Goal: Book appointment/travel/reservation

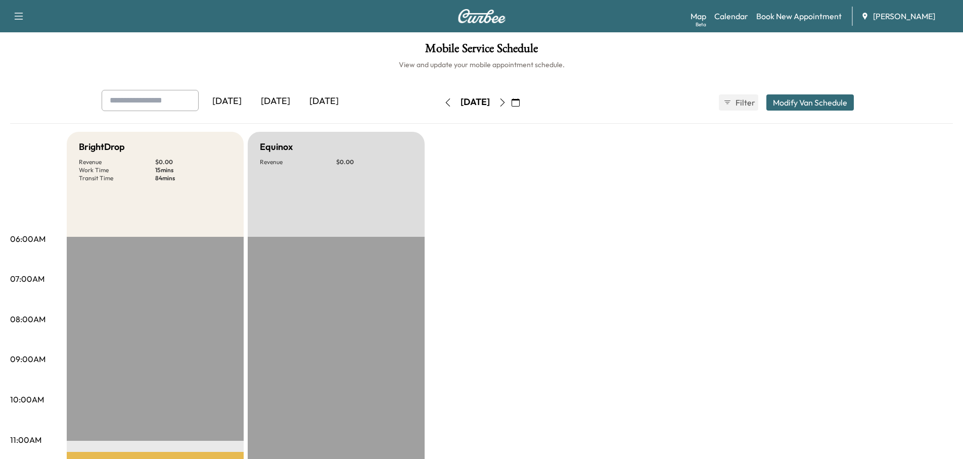
click at [280, 101] on div "[DATE]" at bounding box center [275, 101] width 49 height 23
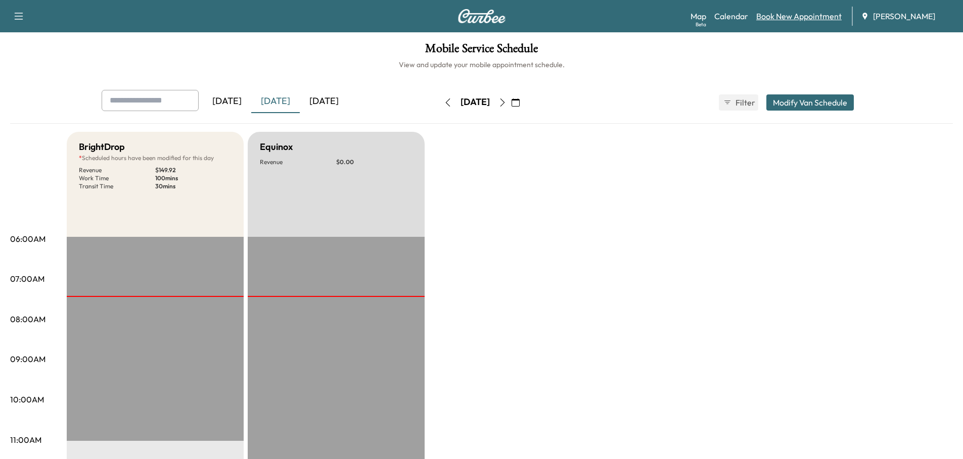
click at [798, 15] on link "Book New Appointment" at bounding box center [798, 16] width 85 height 12
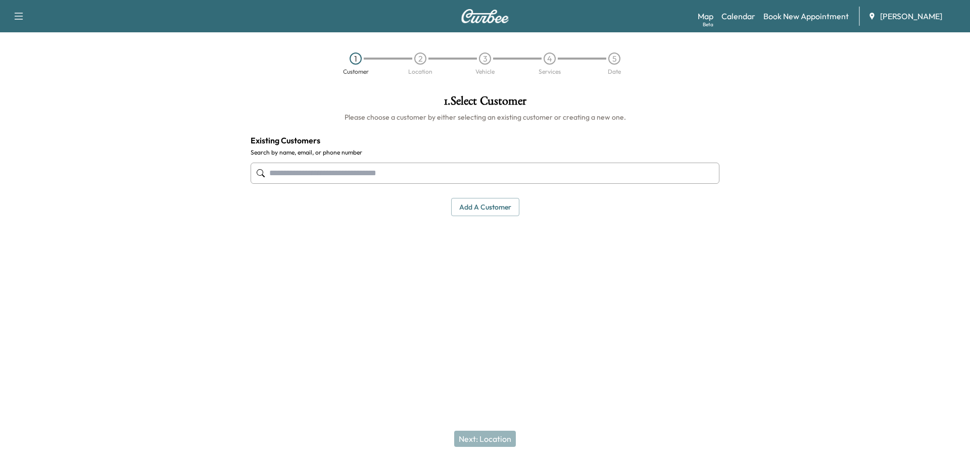
click at [335, 181] on input "text" at bounding box center [485, 173] width 469 height 21
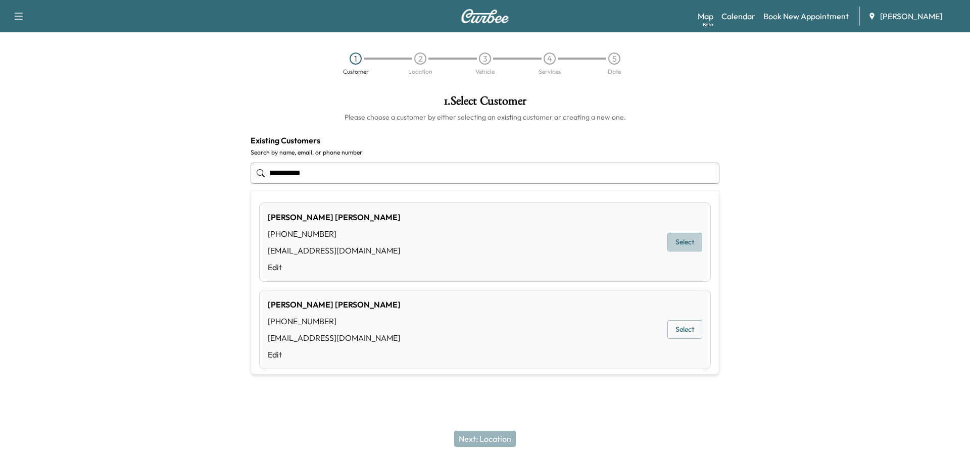
click at [680, 242] on button "Select" at bounding box center [685, 242] width 35 height 19
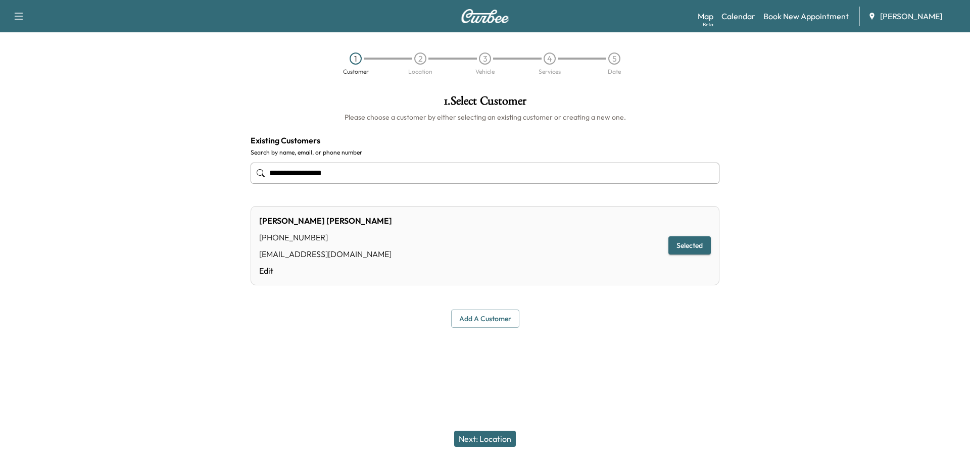
type input "**********"
click at [481, 441] on button "Next: Location" at bounding box center [485, 439] width 62 height 16
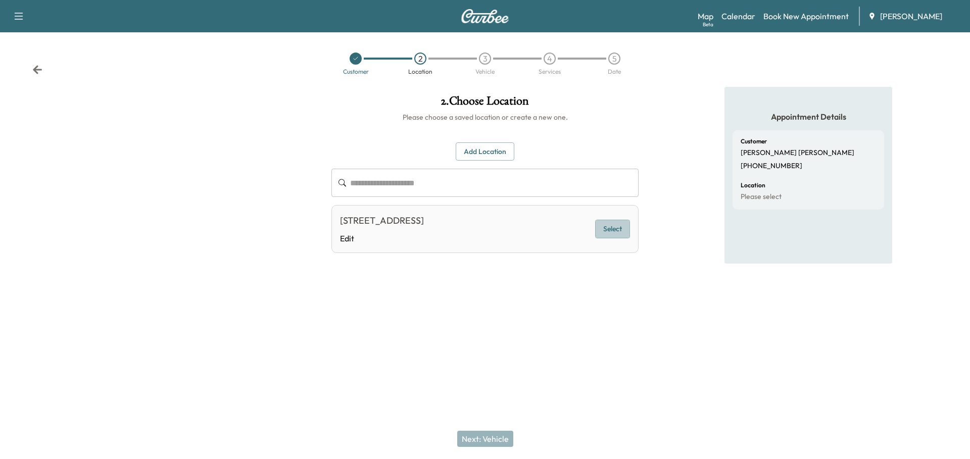
click at [614, 228] on button "Select" at bounding box center [612, 229] width 35 height 19
click at [491, 441] on button "Next: Vehicle" at bounding box center [485, 439] width 56 height 16
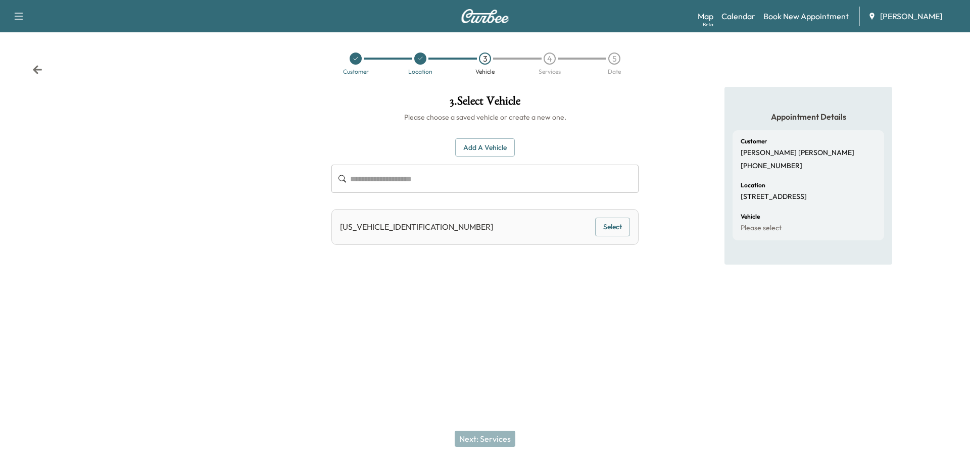
click at [610, 226] on button "Select" at bounding box center [612, 227] width 35 height 19
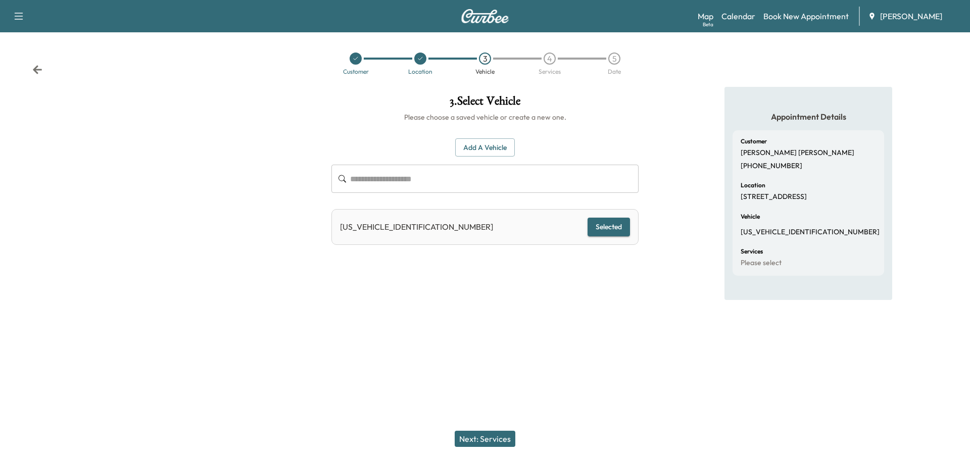
click at [499, 442] on button "Next: Services" at bounding box center [485, 439] width 61 height 16
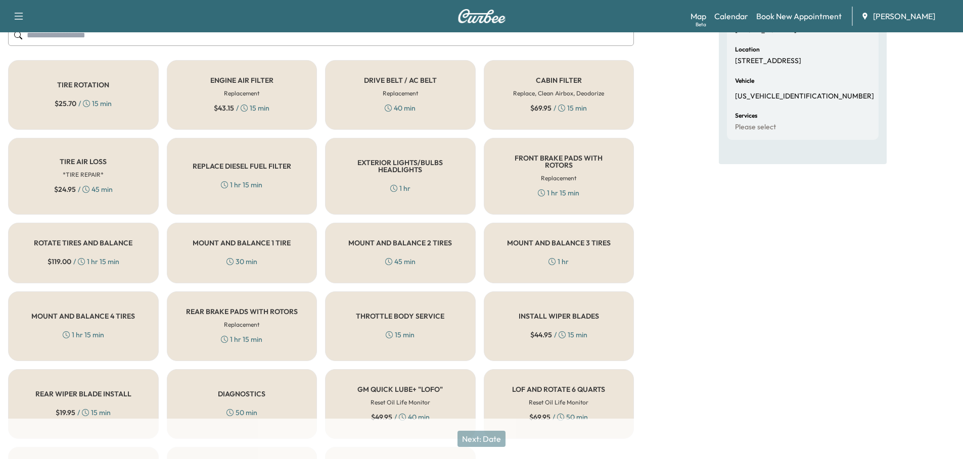
scroll to position [227, 0]
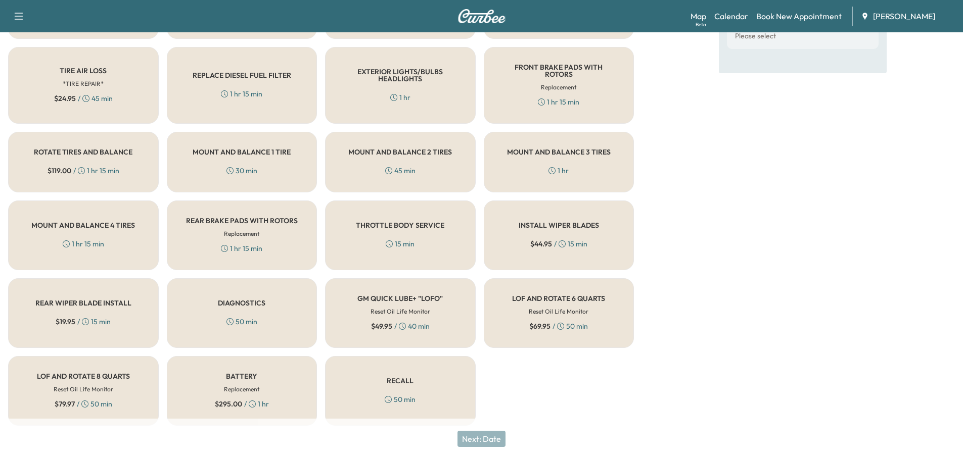
click at [551, 307] on h6 "Reset Oil Life Monitor" at bounding box center [559, 311] width 60 height 9
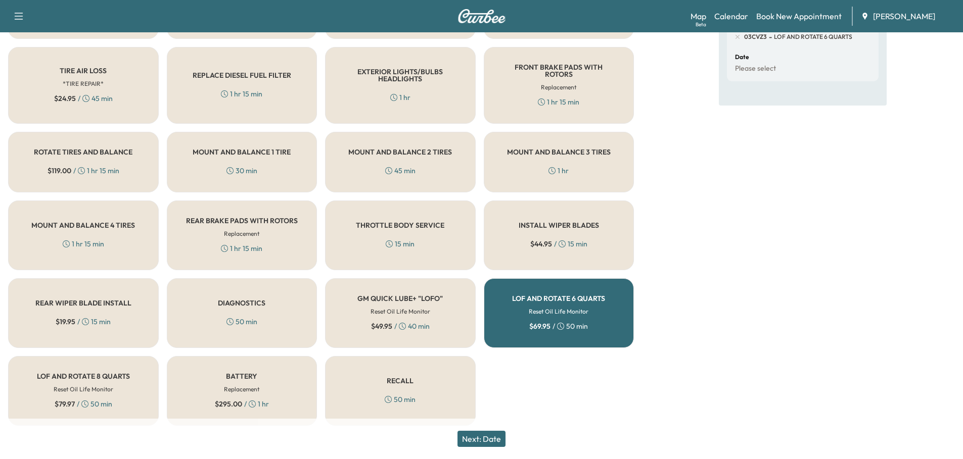
click at [489, 441] on button "Next: Date" at bounding box center [481, 439] width 48 height 16
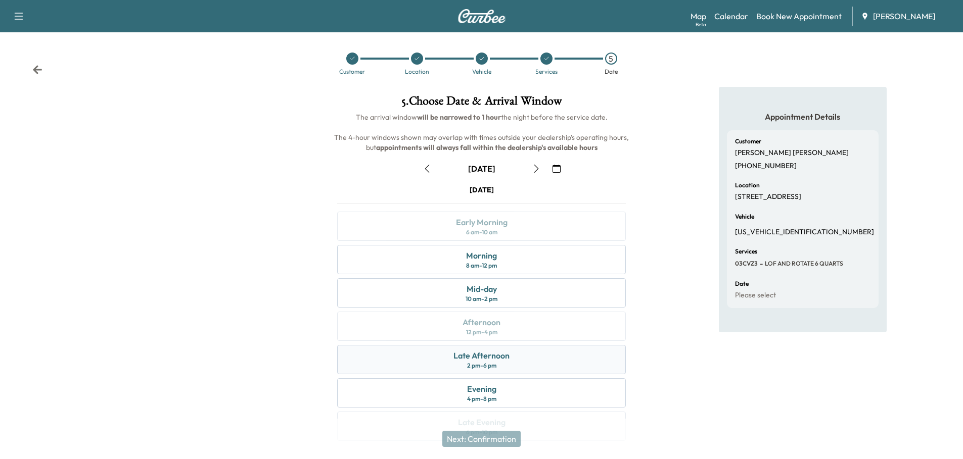
click at [520, 360] on div "Late Afternoon 2 pm - 6 pm" at bounding box center [481, 359] width 289 height 29
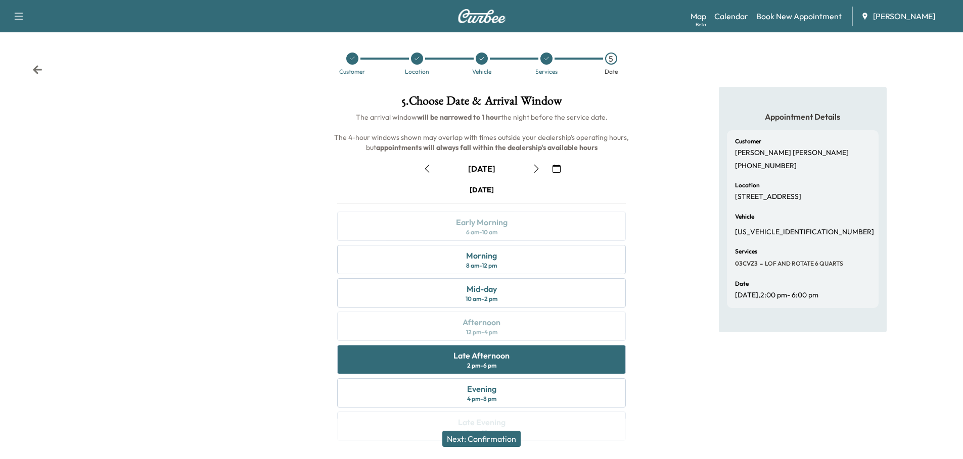
click at [499, 438] on button "Next: Confirmation" at bounding box center [481, 439] width 78 height 16
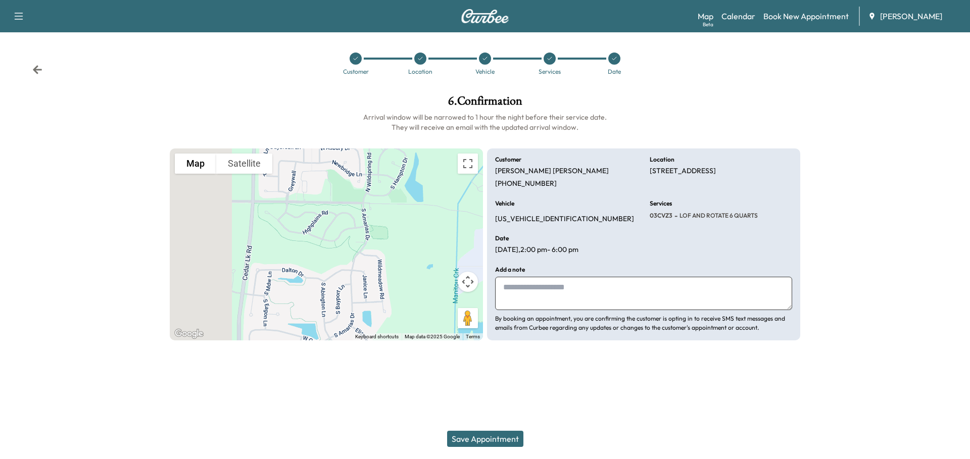
click at [501, 439] on button "Save Appointment" at bounding box center [485, 439] width 76 height 16
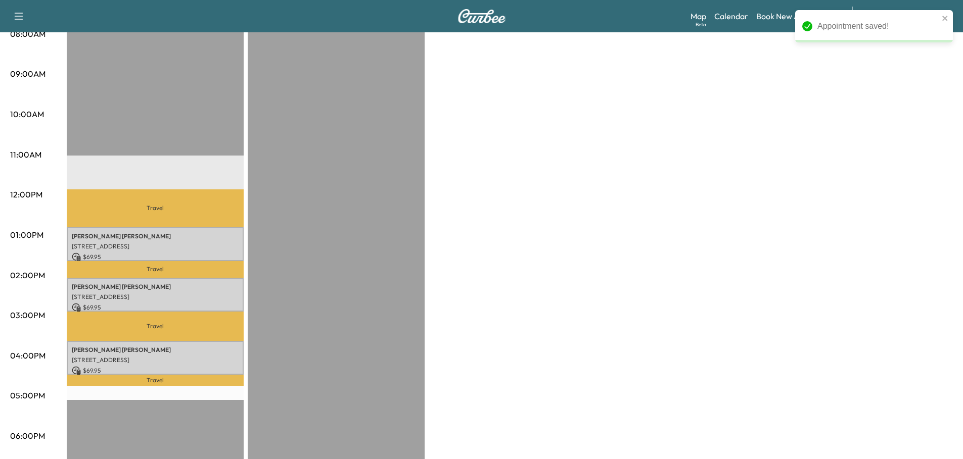
scroll to position [354, 0]
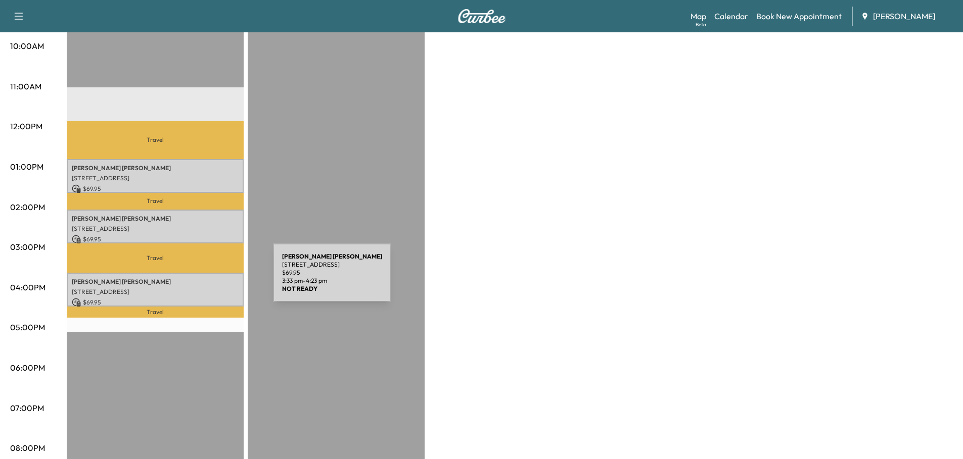
click at [197, 279] on p "[PERSON_NAME]" at bounding box center [155, 282] width 167 height 8
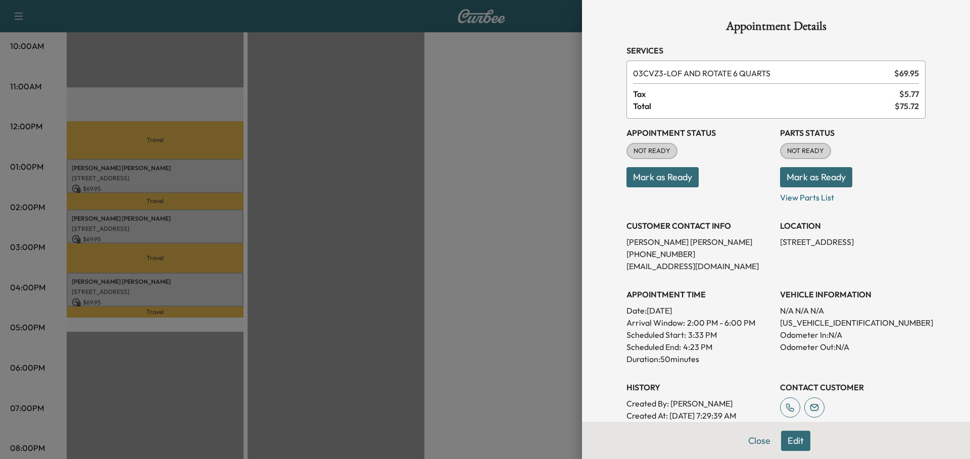
click at [781, 439] on button "Edit" at bounding box center [795, 441] width 29 height 20
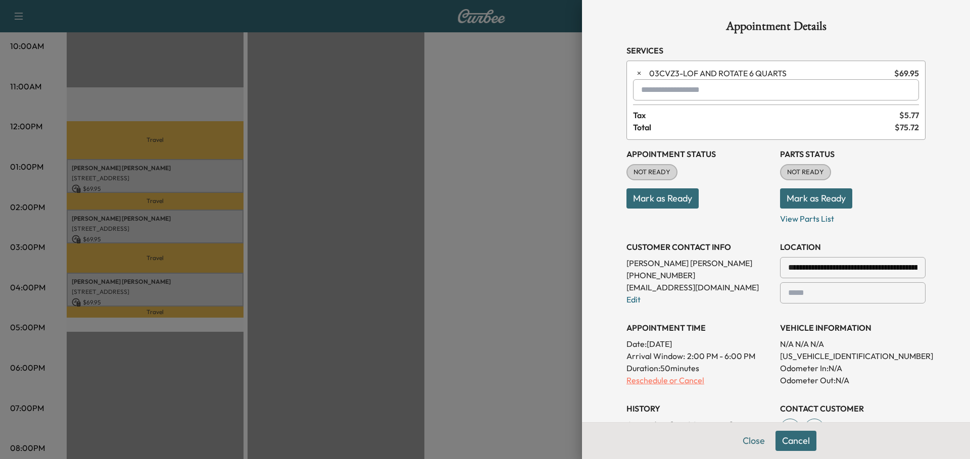
click at [645, 382] on p "Reschedule or Cancel" at bounding box center [700, 380] width 146 height 12
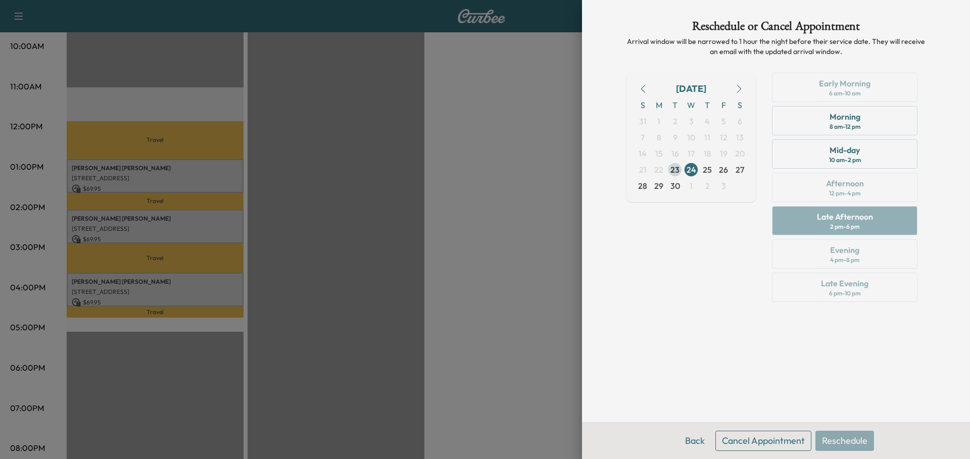
click at [675, 166] on span "23" at bounding box center [675, 170] width 9 height 12
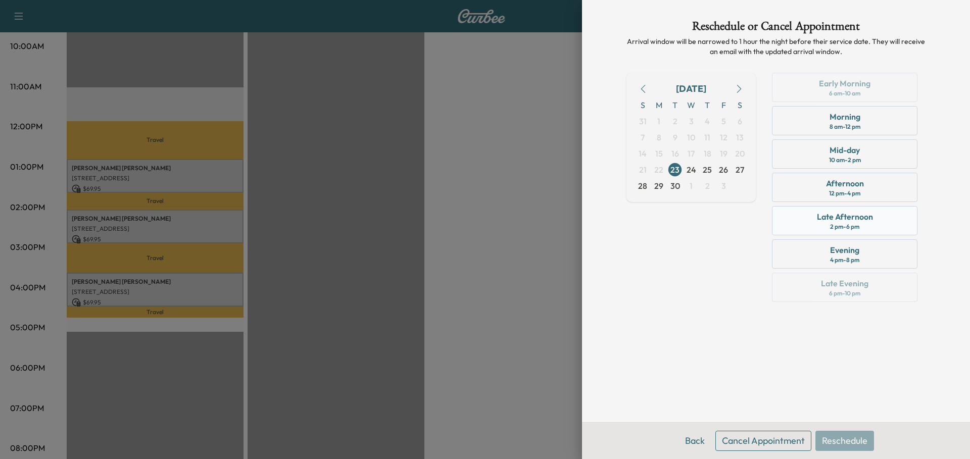
click at [842, 217] on div "Late Afternoon" at bounding box center [845, 217] width 56 height 12
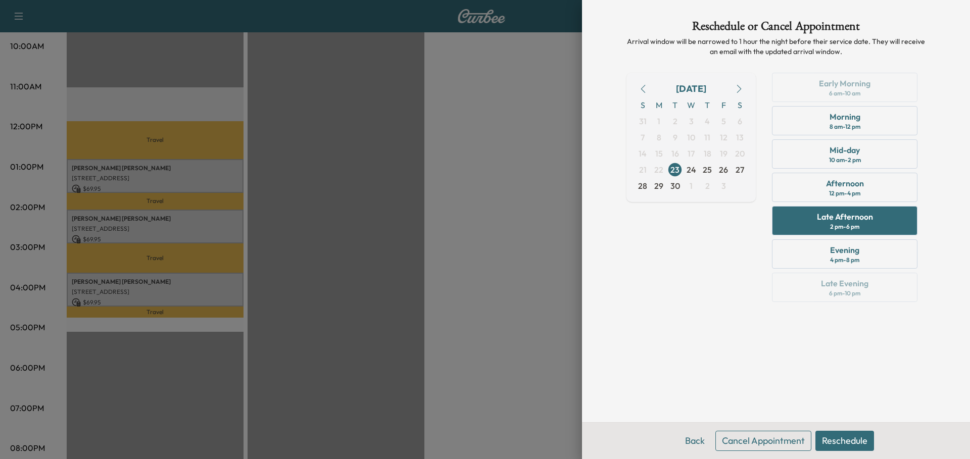
click at [844, 439] on button "Reschedule" at bounding box center [845, 441] width 59 height 20
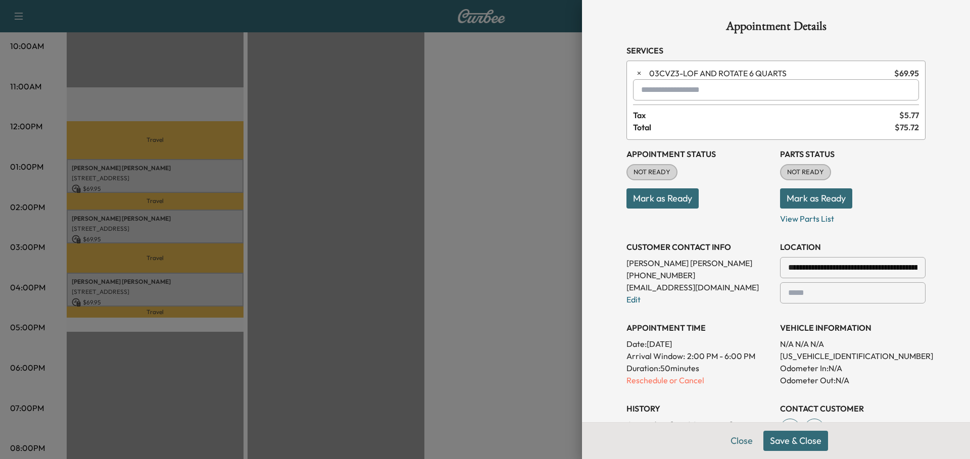
click at [778, 443] on button "Save & Close" at bounding box center [796, 441] width 65 height 20
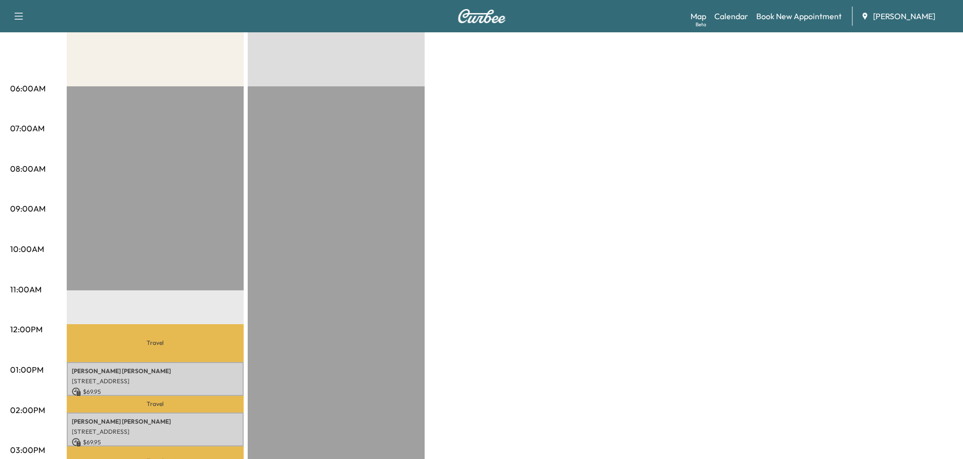
scroll to position [0, 0]
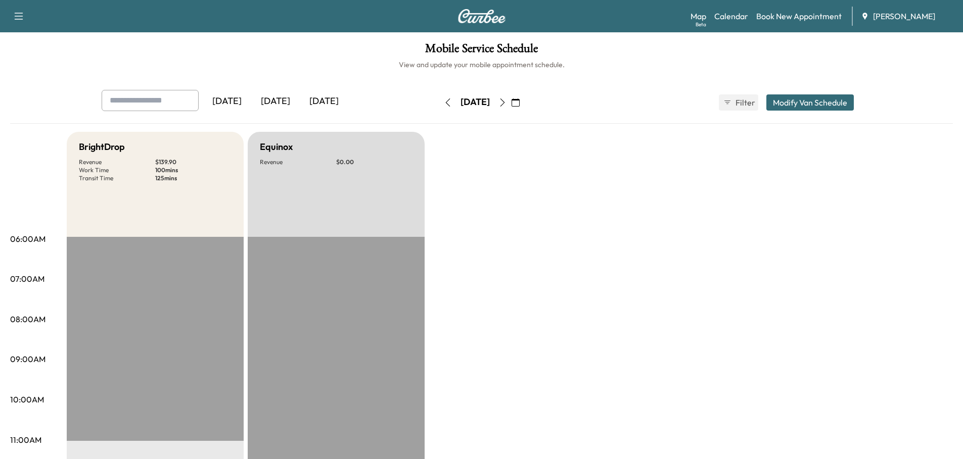
click at [275, 97] on div "[DATE]" at bounding box center [275, 101] width 49 height 23
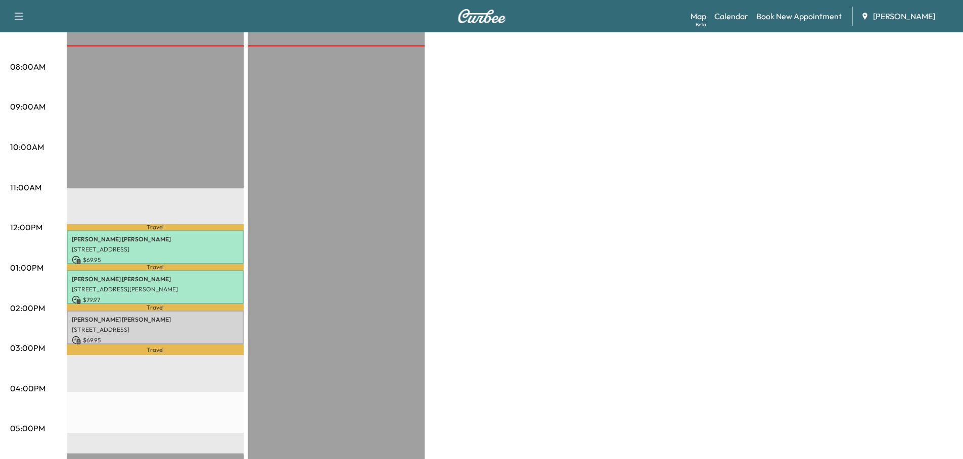
scroll to position [303, 0]
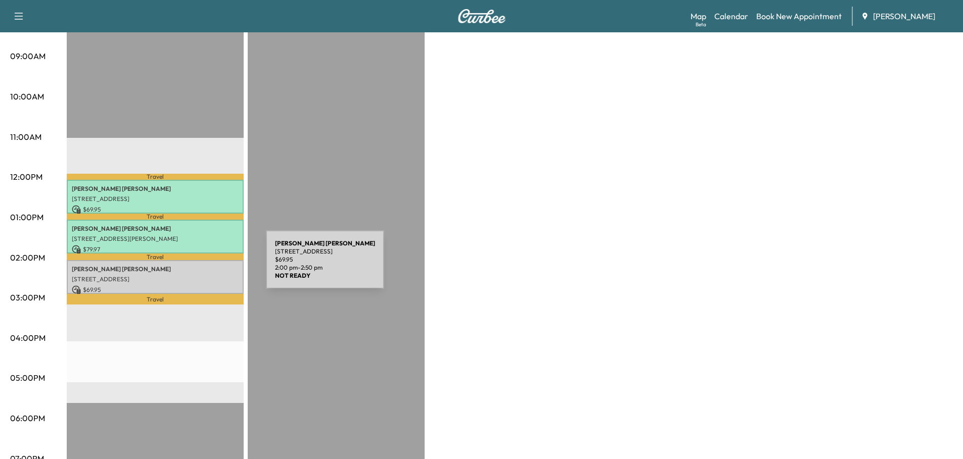
click at [190, 266] on p "[PERSON_NAME]" at bounding box center [155, 269] width 167 height 8
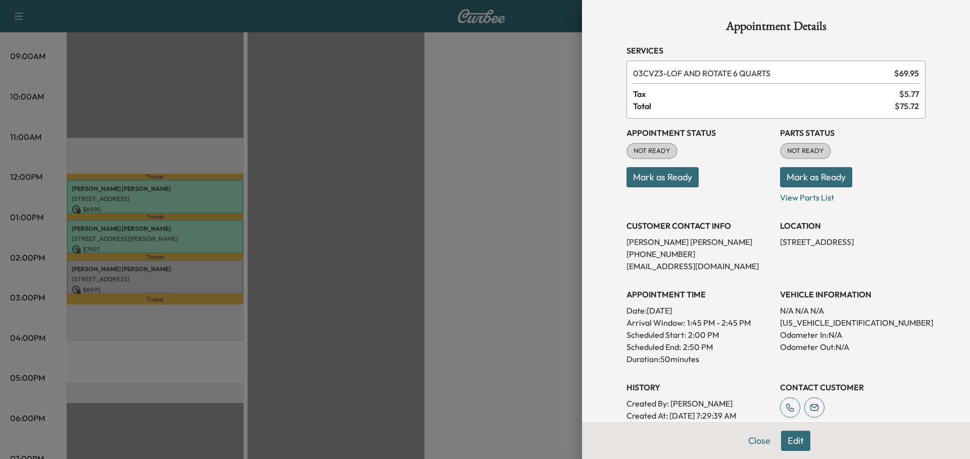
click at [658, 179] on button "Mark as Ready" at bounding box center [663, 177] width 72 height 20
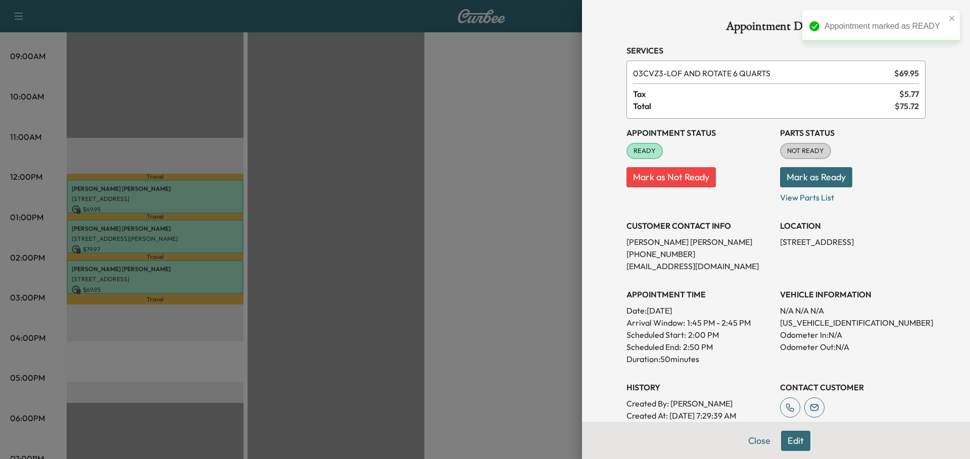
click at [799, 177] on button "Mark as Ready" at bounding box center [816, 177] width 72 height 20
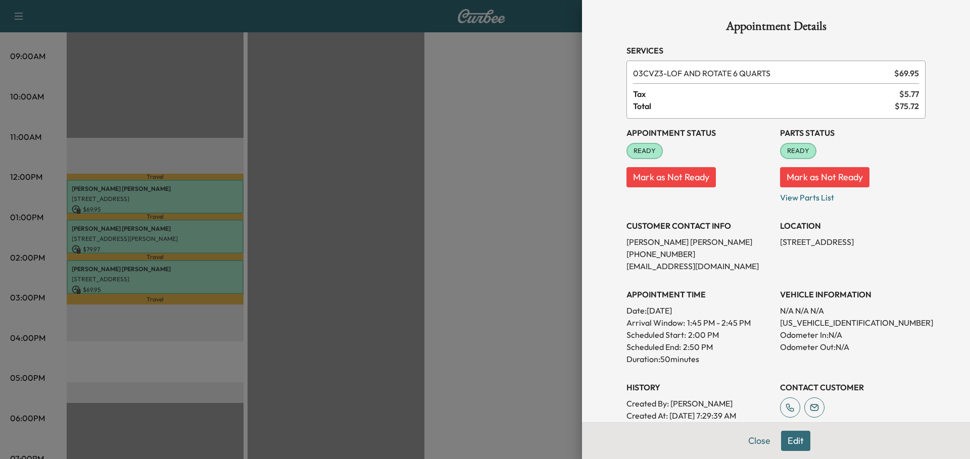
click at [360, 248] on div at bounding box center [485, 229] width 970 height 459
